Goal: Task Accomplishment & Management: Manage account settings

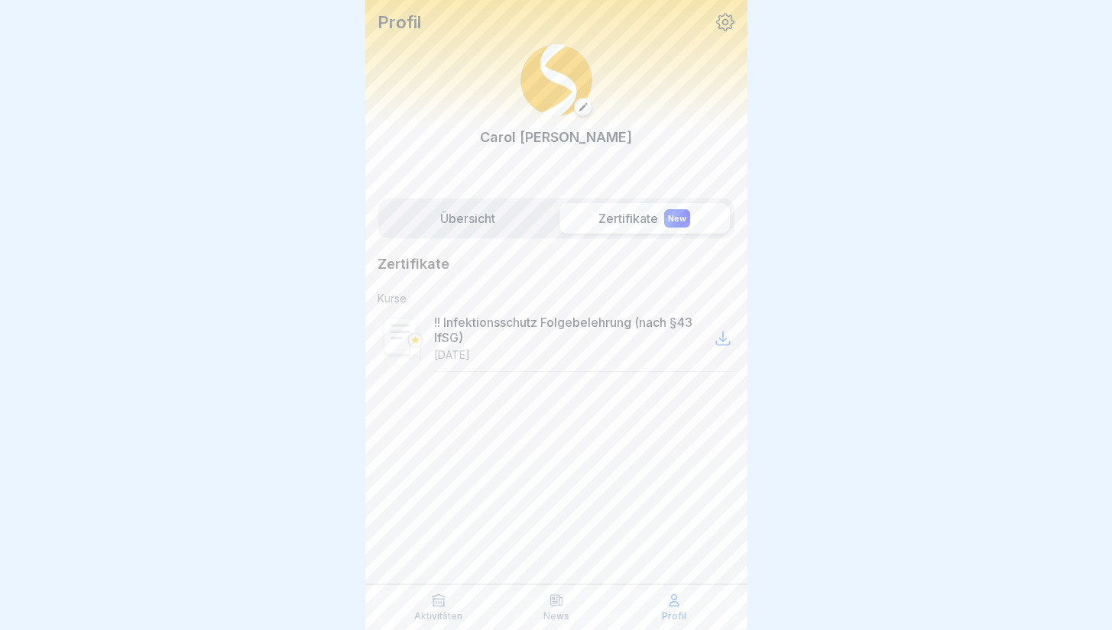
click at [725, 12] on icon at bounding box center [725, 22] width 20 height 20
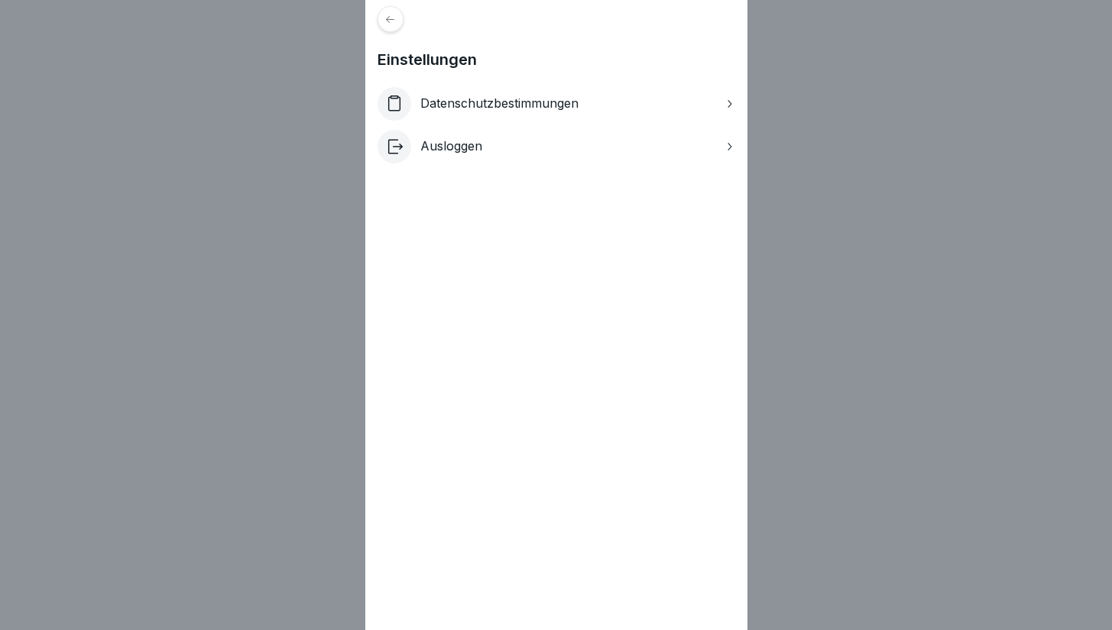
click at [396, 24] on icon at bounding box center [389, 19] width 11 height 11
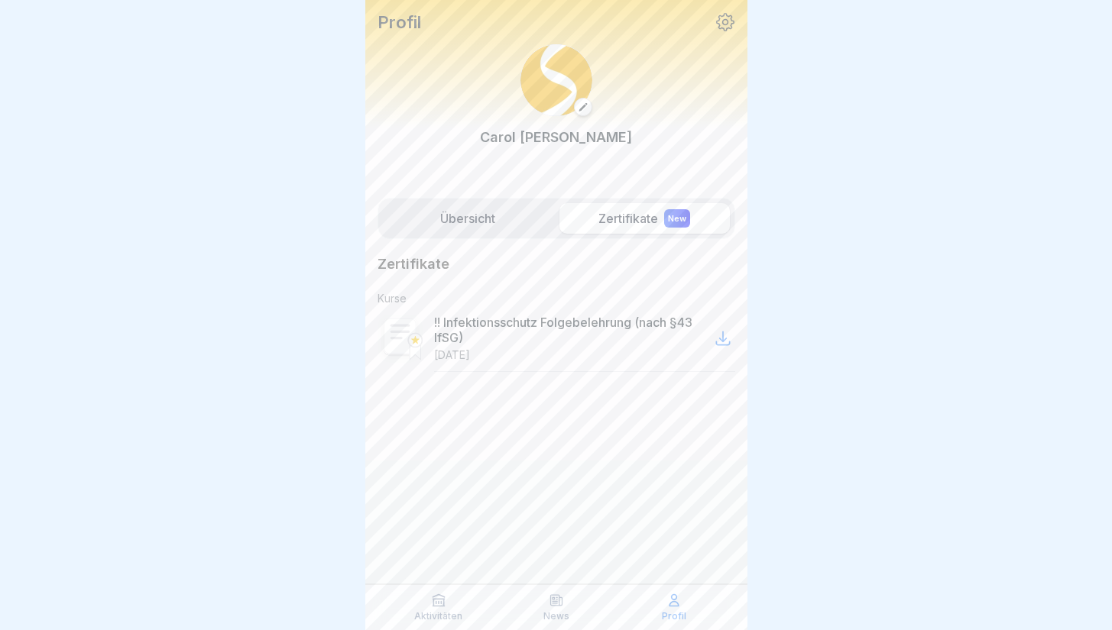
click at [582, 108] on icon at bounding box center [583, 107] width 11 height 11
click at [577, 109] on div at bounding box center [582, 107] width 15 height 11
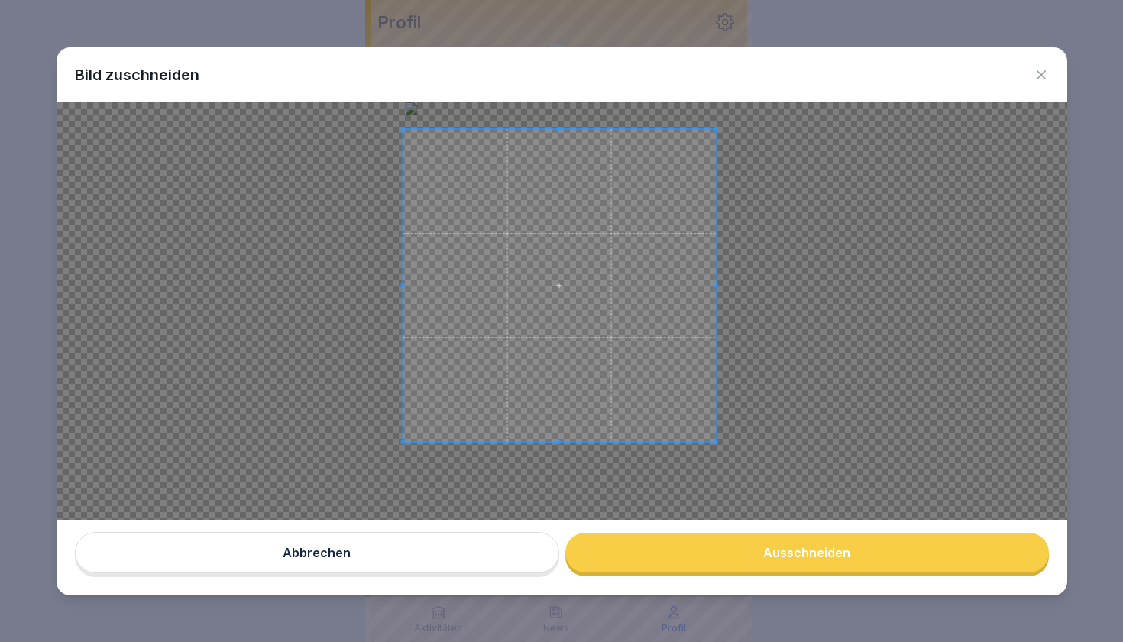
click at [511, 310] on span at bounding box center [559, 285] width 313 height 313
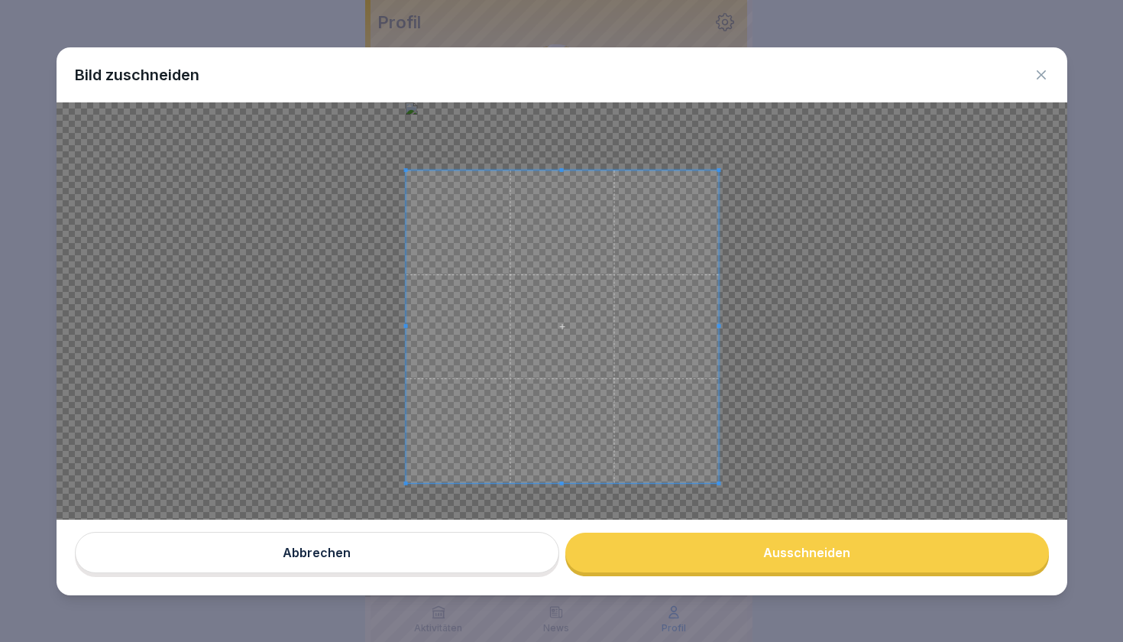
click at [513, 348] on span at bounding box center [562, 326] width 313 height 313
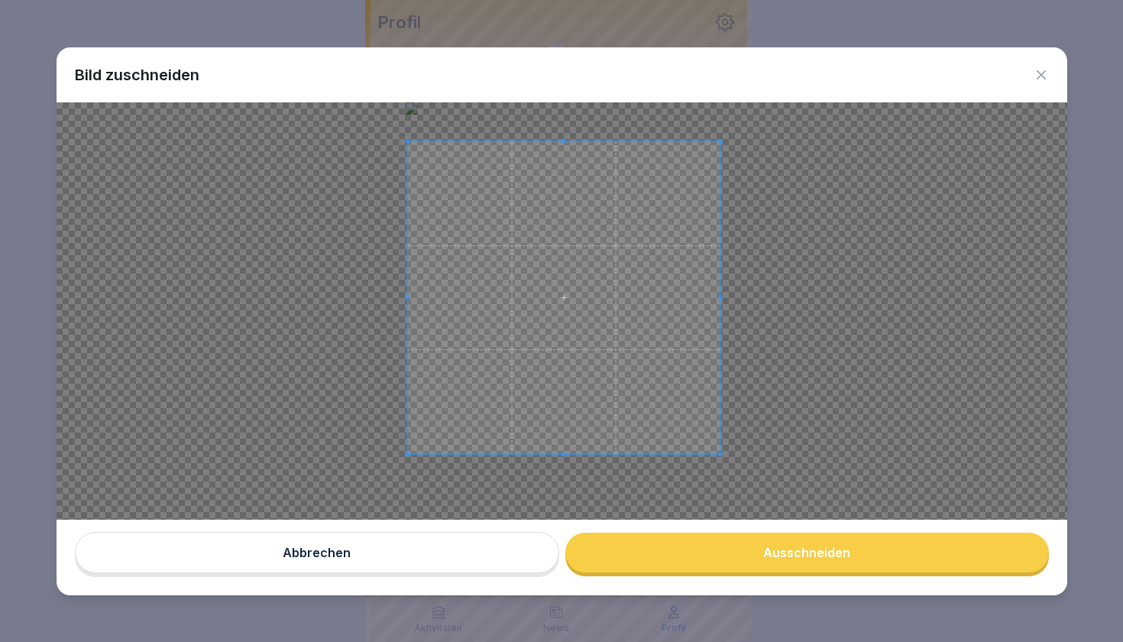
click at [515, 319] on span at bounding box center [563, 297] width 313 height 313
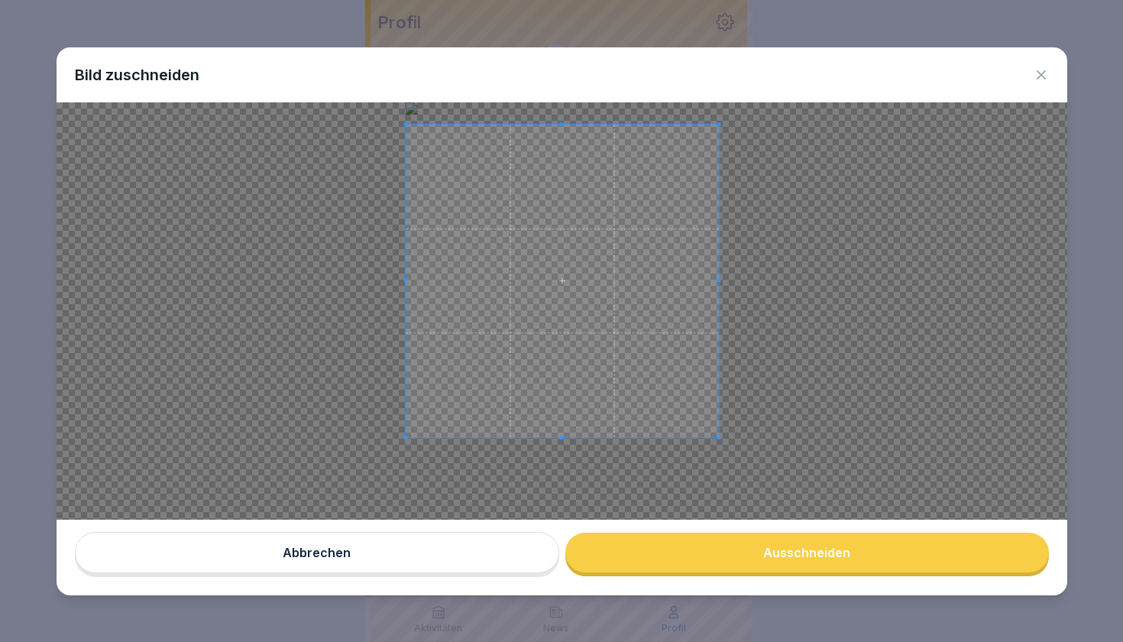
click at [514, 303] on span at bounding box center [562, 281] width 313 height 313
click at [573, 440] on span at bounding box center [563, 438] width 314 height 4
click at [720, 282] on span at bounding box center [718, 282] width 4 height 4
click at [407, 307] on span at bounding box center [405, 283] width 4 height 312
click at [680, 560] on button "Ausschneiden" at bounding box center [807, 553] width 484 height 40
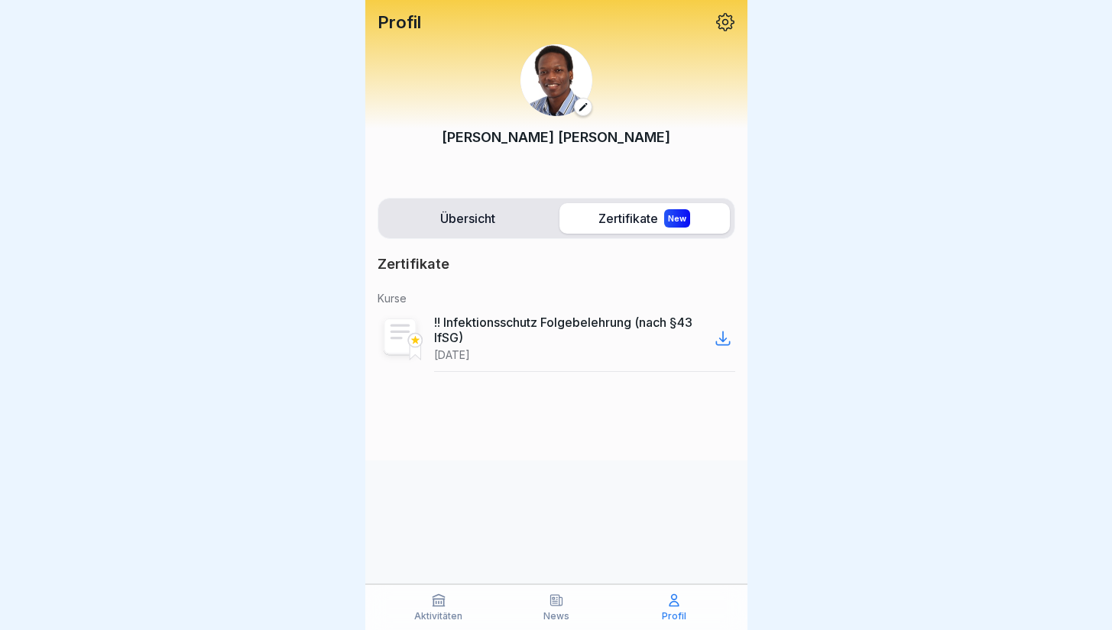
click at [724, 337] on icon at bounding box center [723, 338] width 18 height 18
click at [721, 18] on icon at bounding box center [725, 22] width 20 height 20
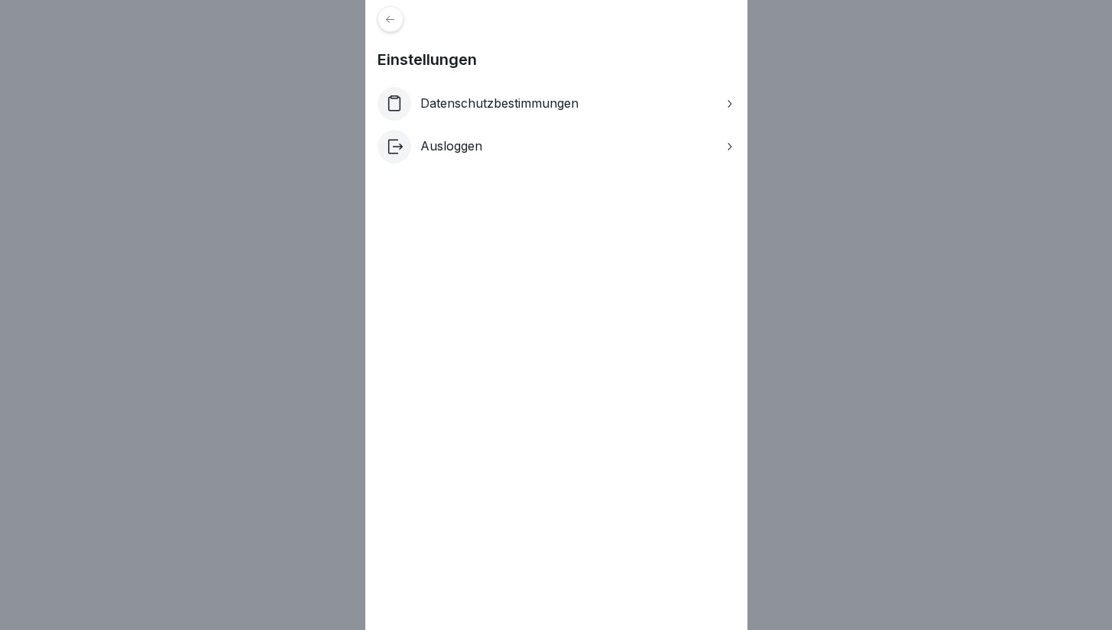
click at [562, 147] on div "Ausloggen" at bounding box center [556, 147] width 358 height 34
